Goal: Task Accomplishment & Management: Manage account settings

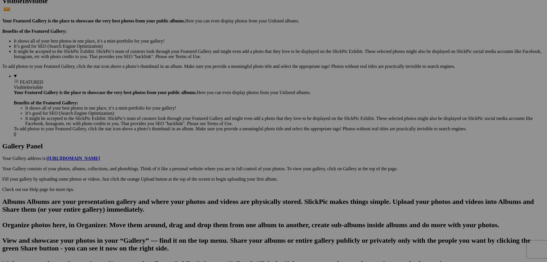
scroll to position [230, 0]
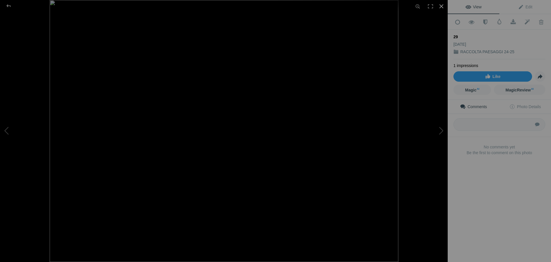
click at [442, 7] on div at bounding box center [441, 6] width 13 height 13
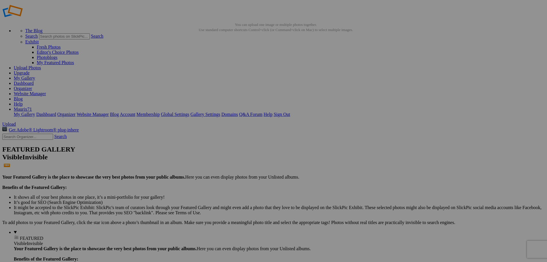
scroll to position [0, 0]
